Goal: Find specific page/section: Find specific page/section

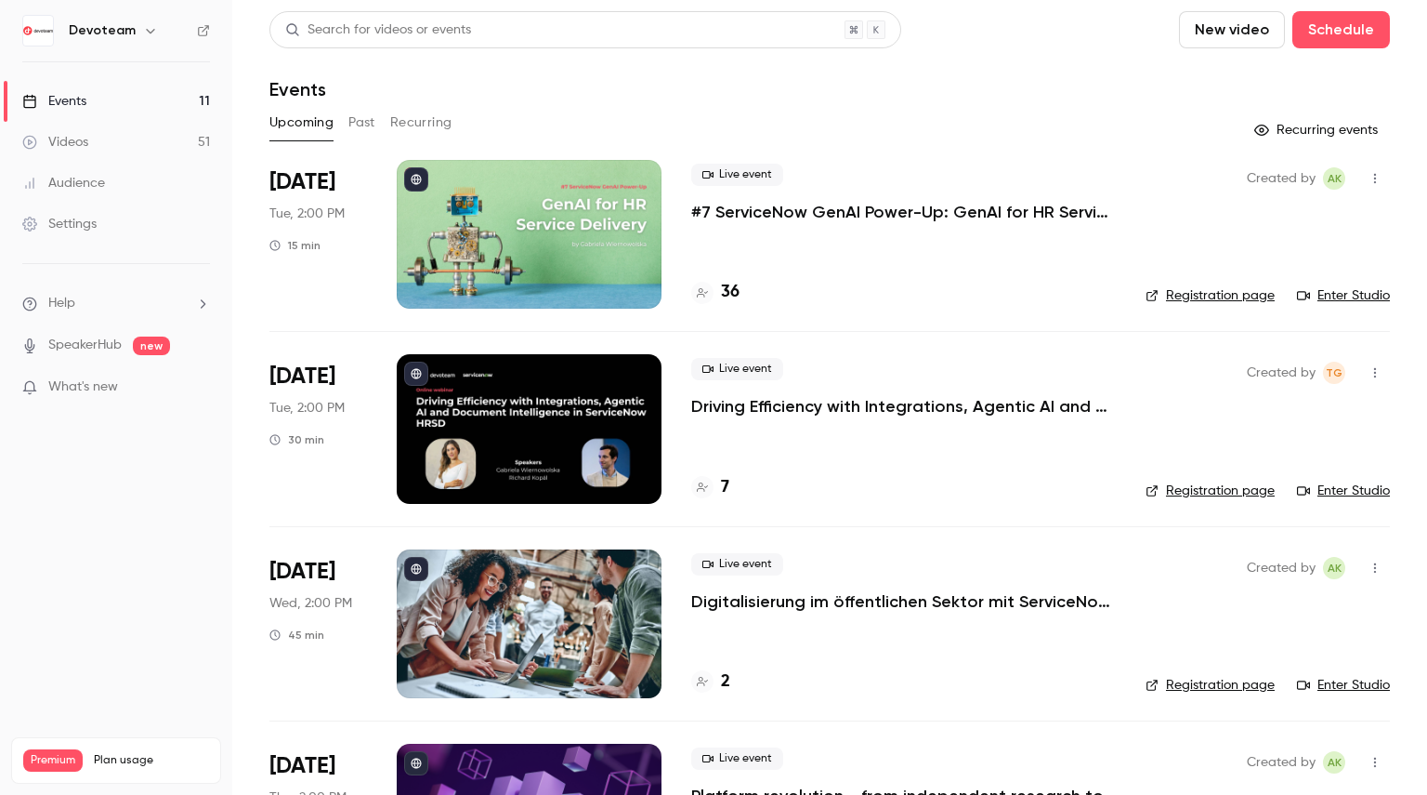
click at [732, 298] on h4 "36" at bounding box center [730, 292] width 19 height 25
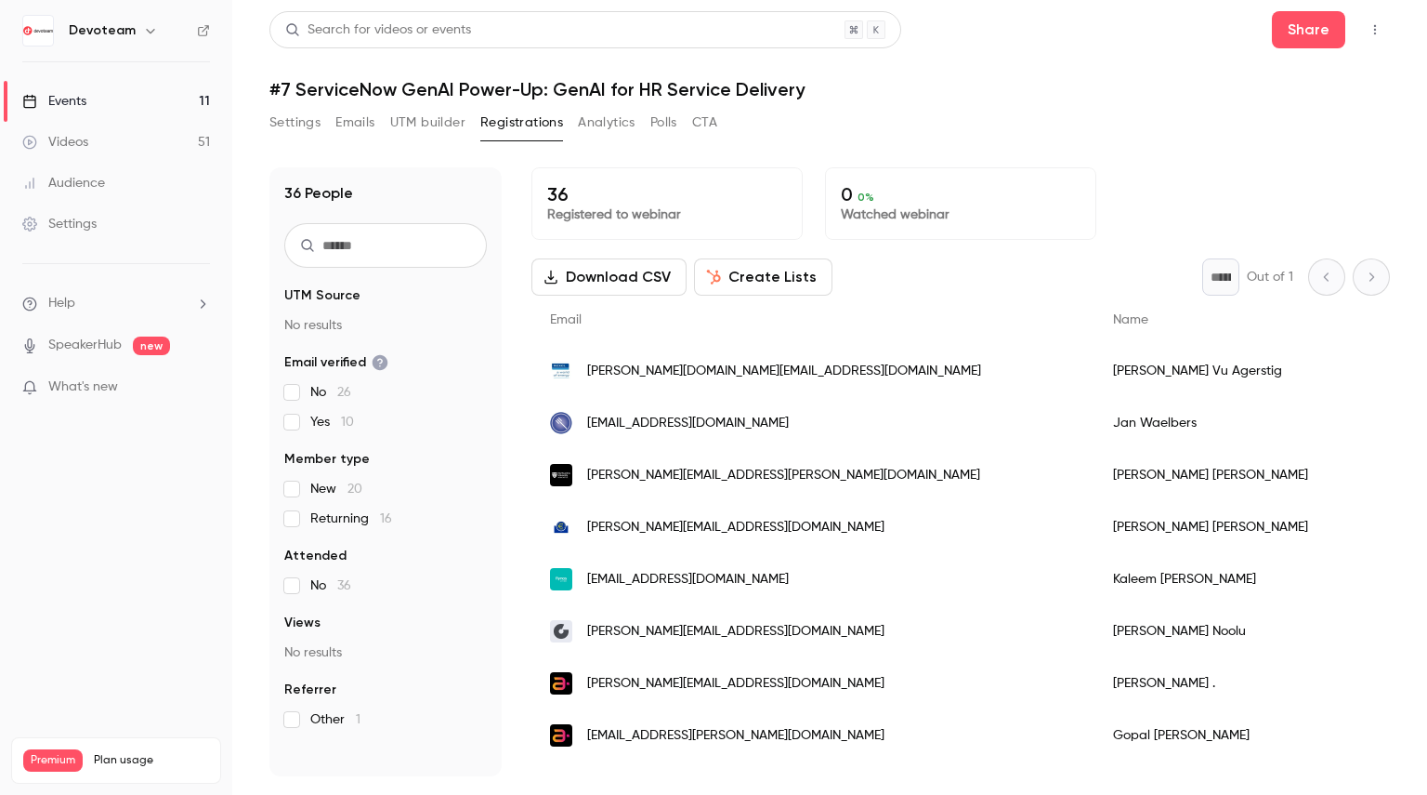
click at [106, 89] on link "Events 11" at bounding box center [116, 101] width 232 height 41
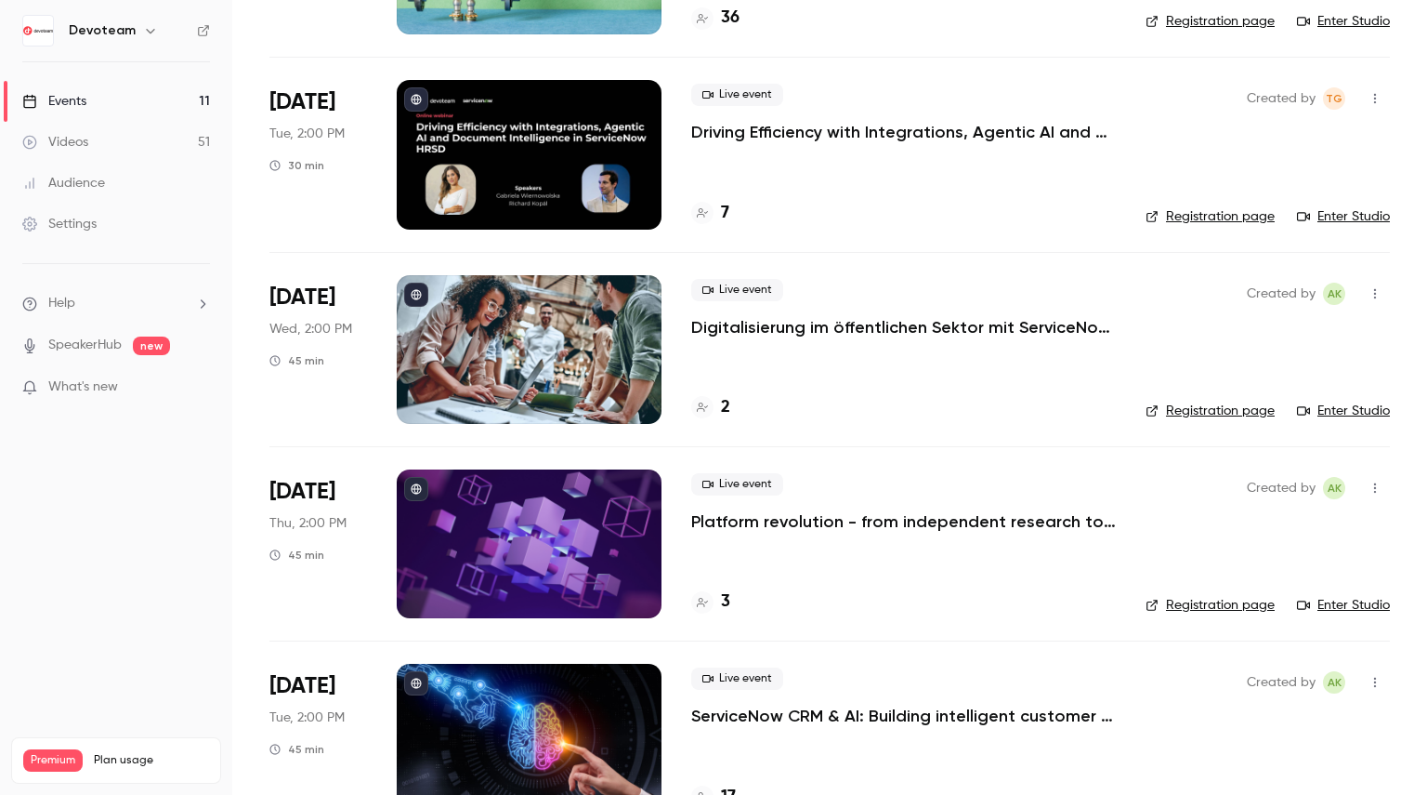
scroll to position [273, 0]
